Goal: Obtain resource: Download file/media

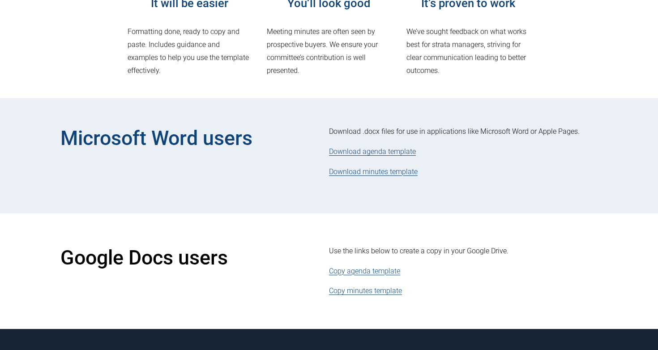
scroll to position [291, 0]
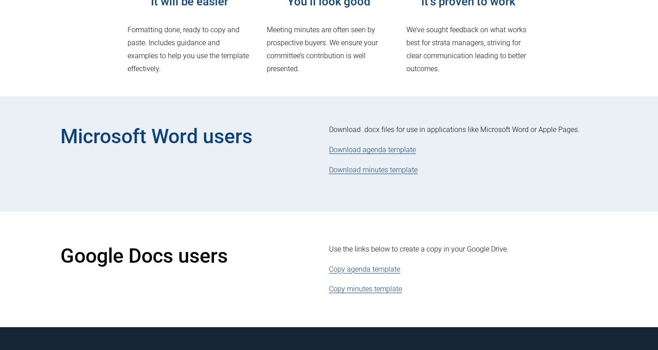
click at [367, 151] on link "Download agenda template" at bounding box center [372, 149] width 87 height 9
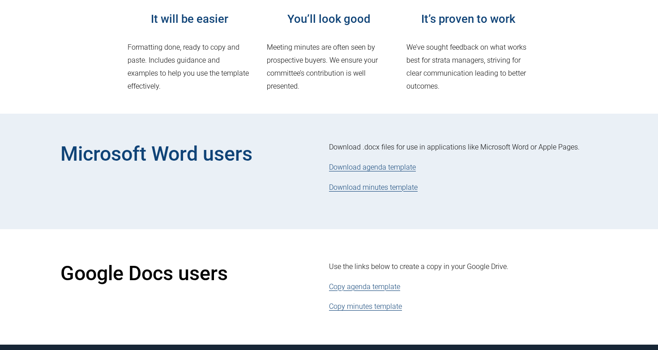
scroll to position [281, 0]
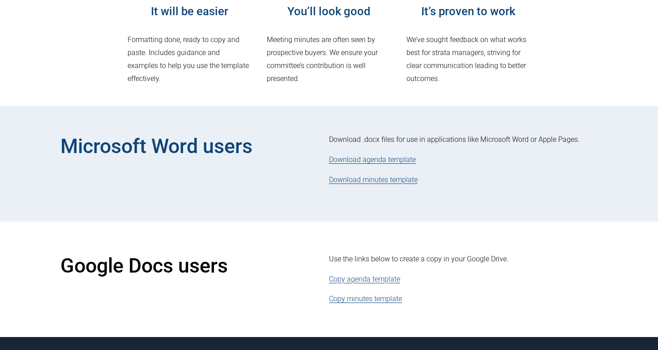
click at [366, 179] on link "Download minutes template" at bounding box center [373, 179] width 89 height 9
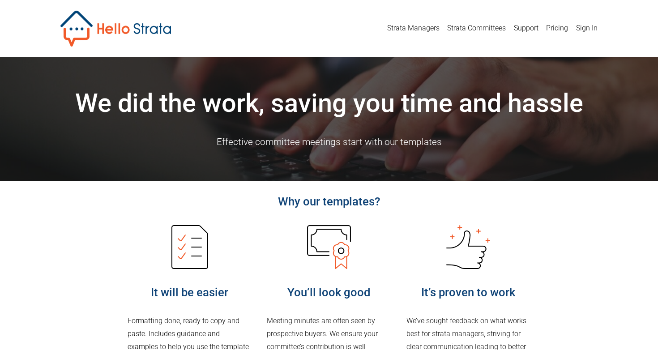
scroll to position [0, 0]
click at [469, 27] on link "Strata Committees" at bounding box center [476, 28] width 59 height 14
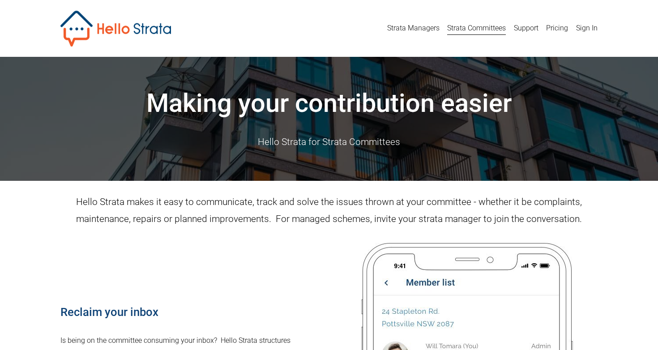
click at [534, 30] on link "Support" at bounding box center [526, 28] width 25 height 14
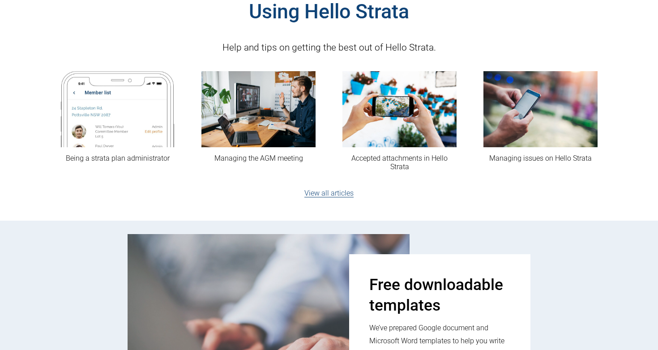
scroll to position [196, 0]
click at [346, 194] on link "View all articles" at bounding box center [328, 192] width 49 height 9
